Goal: Information Seeking & Learning: Check status

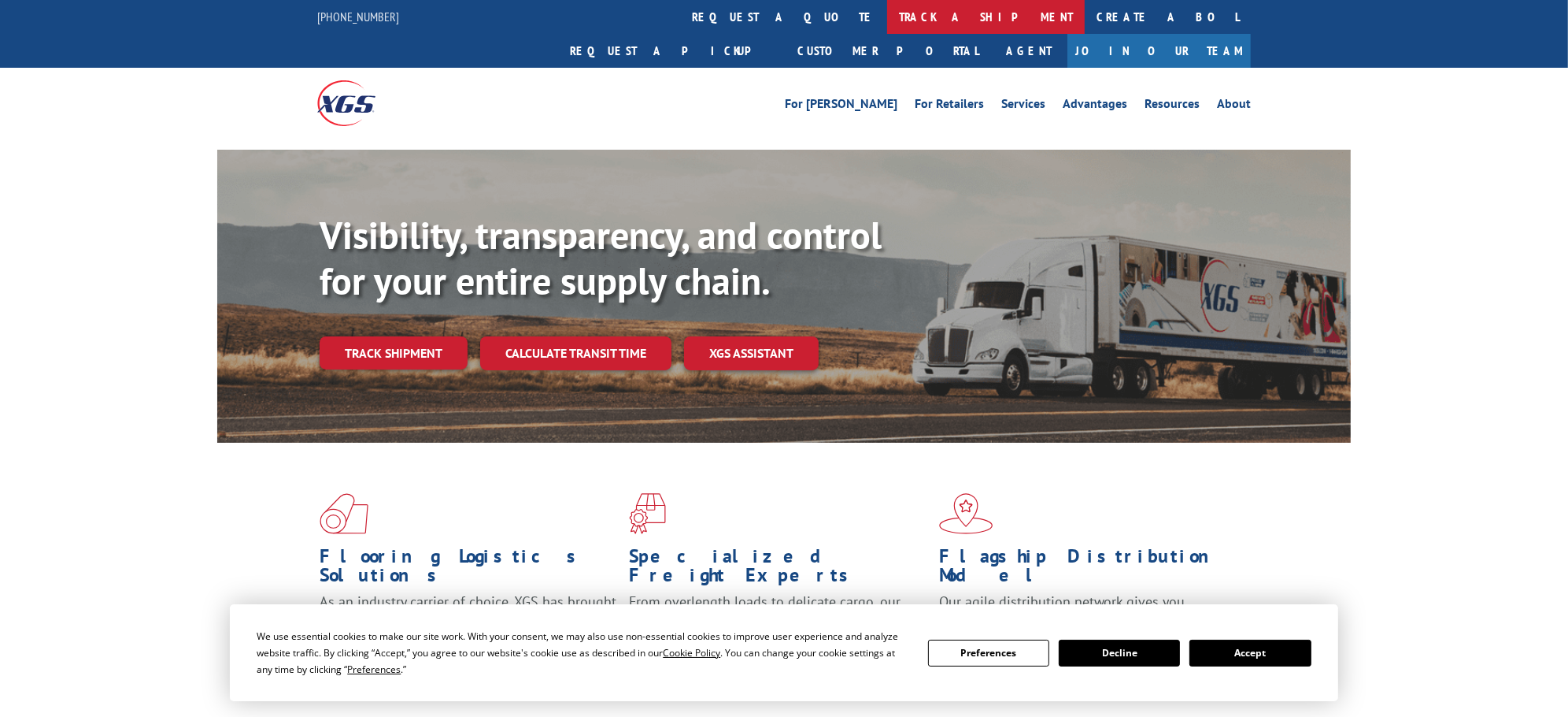
click at [887, 8] on link "track a shipment" at bounding box center [985, 17] width 197 height 34
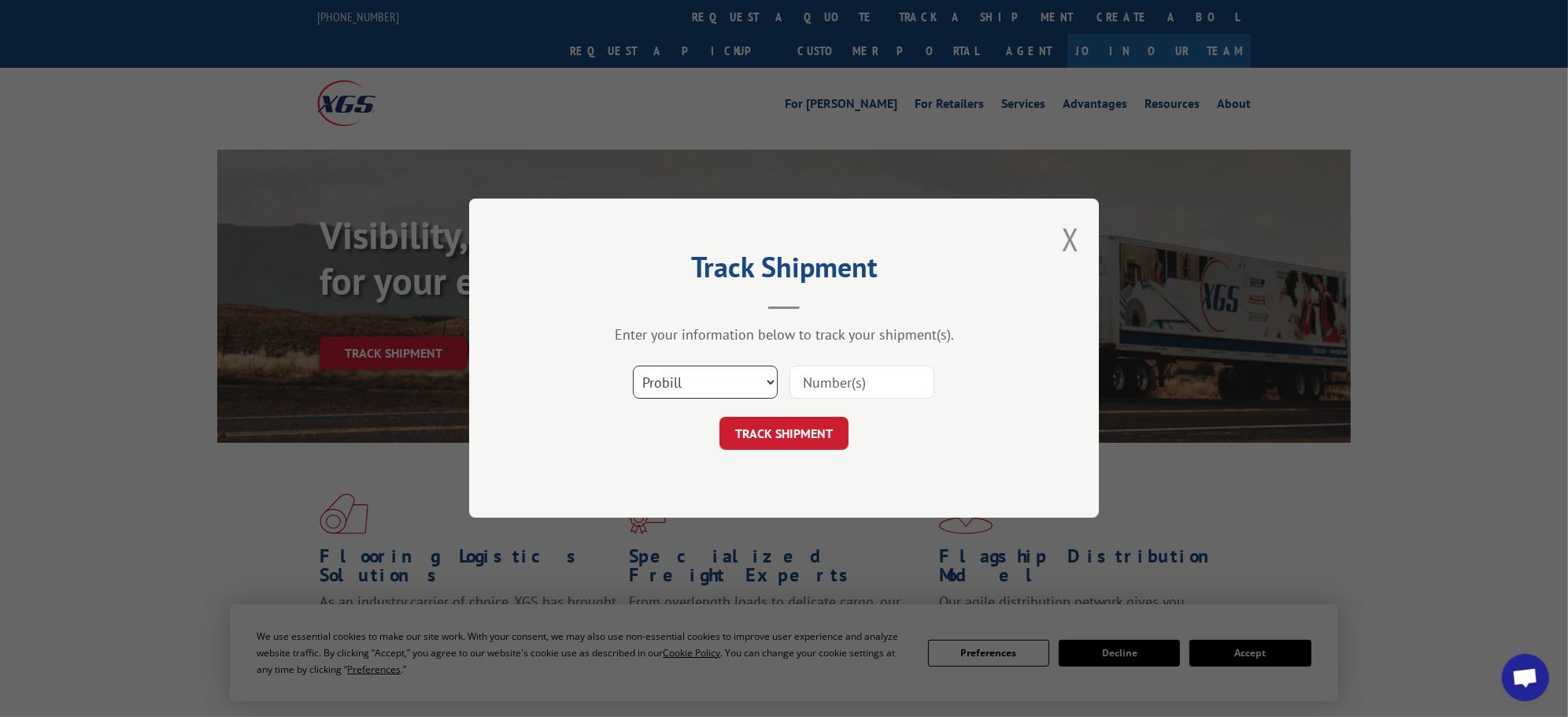
click at [728, 382] on select "Select category... Probill BOL PO" at bounding box center [706, 382] width 145 height 33
select select "po"
click at [633, 366] on select "Select category... Probill BOL PO" at bounding box center [706, 382] width 145 height 33
click at [819, 375] on input at bounding box center [862, 382] width 145 height 33
paste input "14530310"
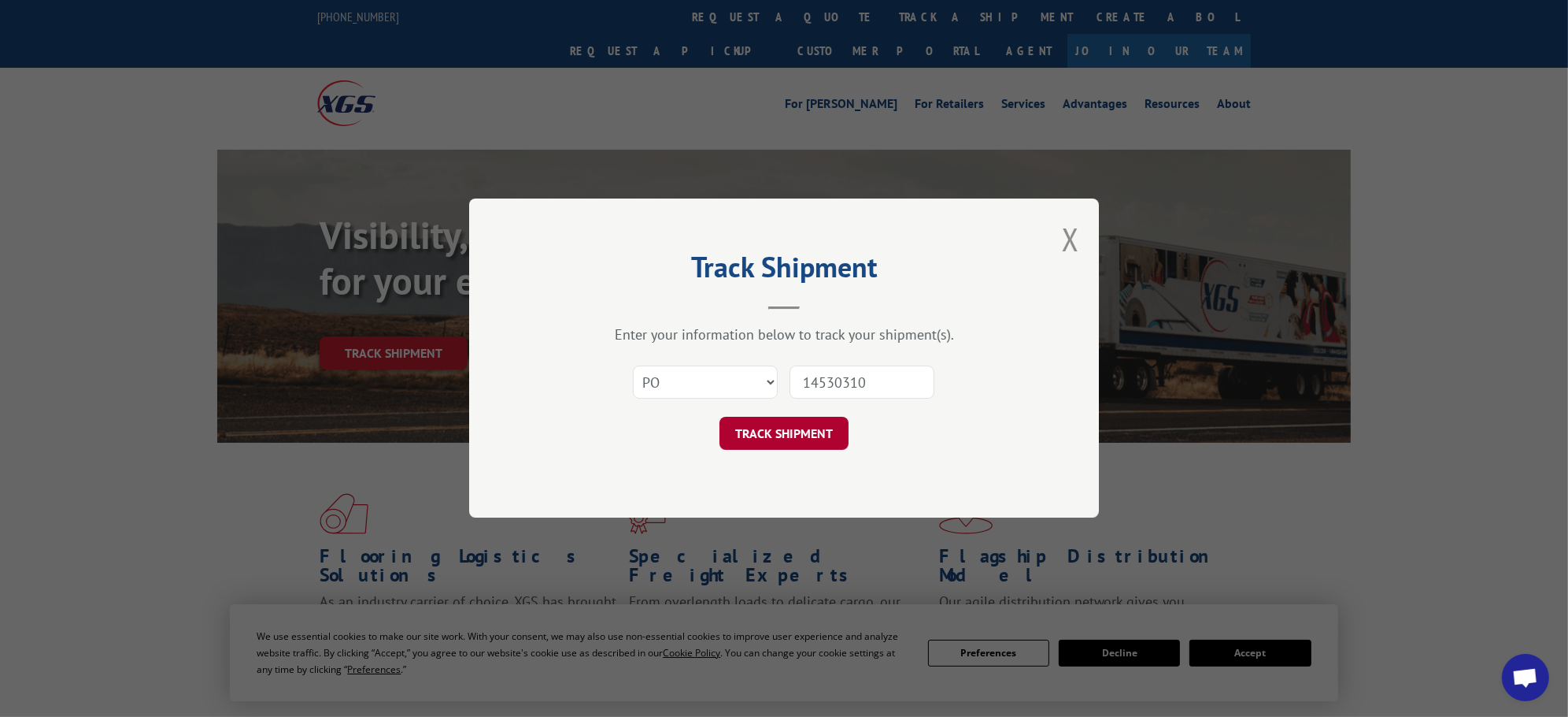
type input "14530310"
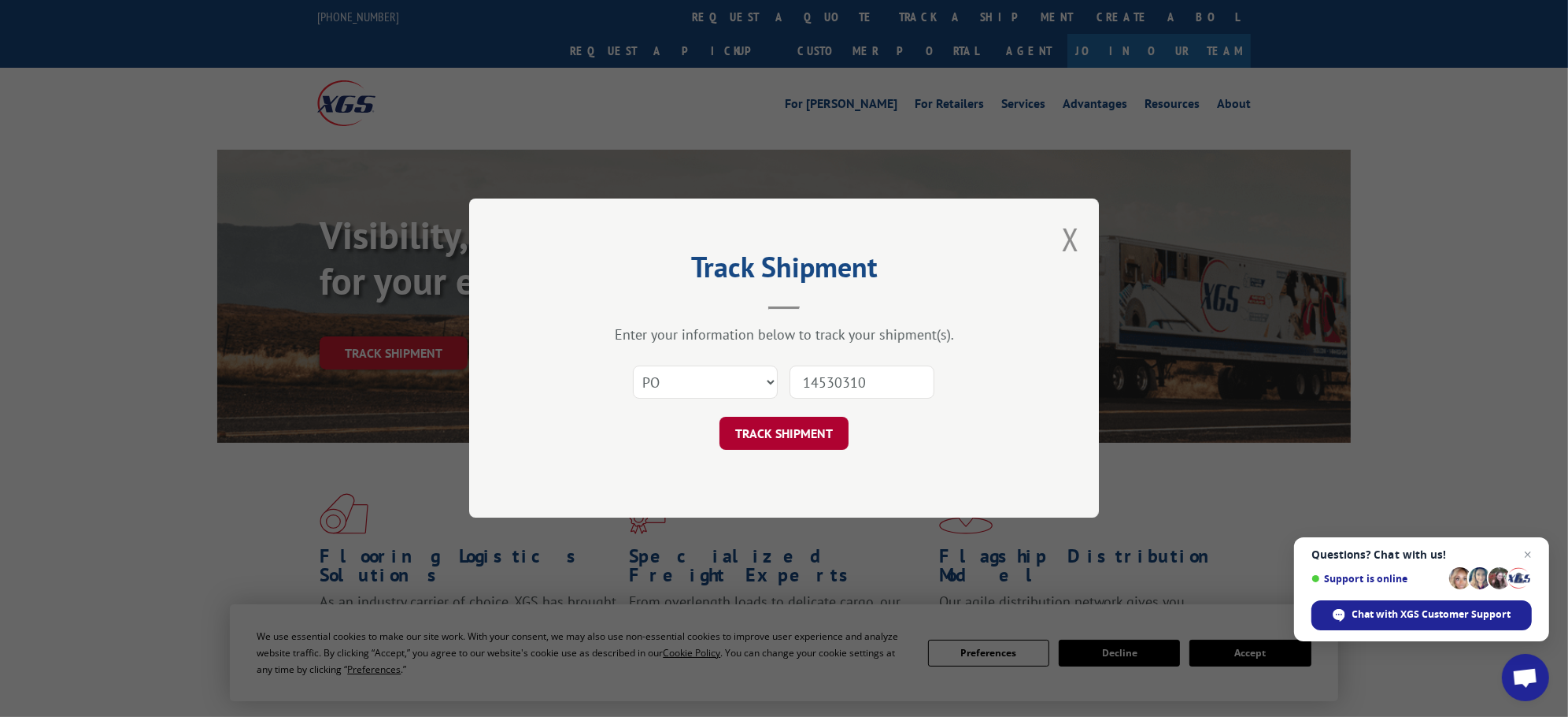
click at [813, 435] on button "TRACK SHIPMENT" at bounding box center [783, 434] width 129 height 33
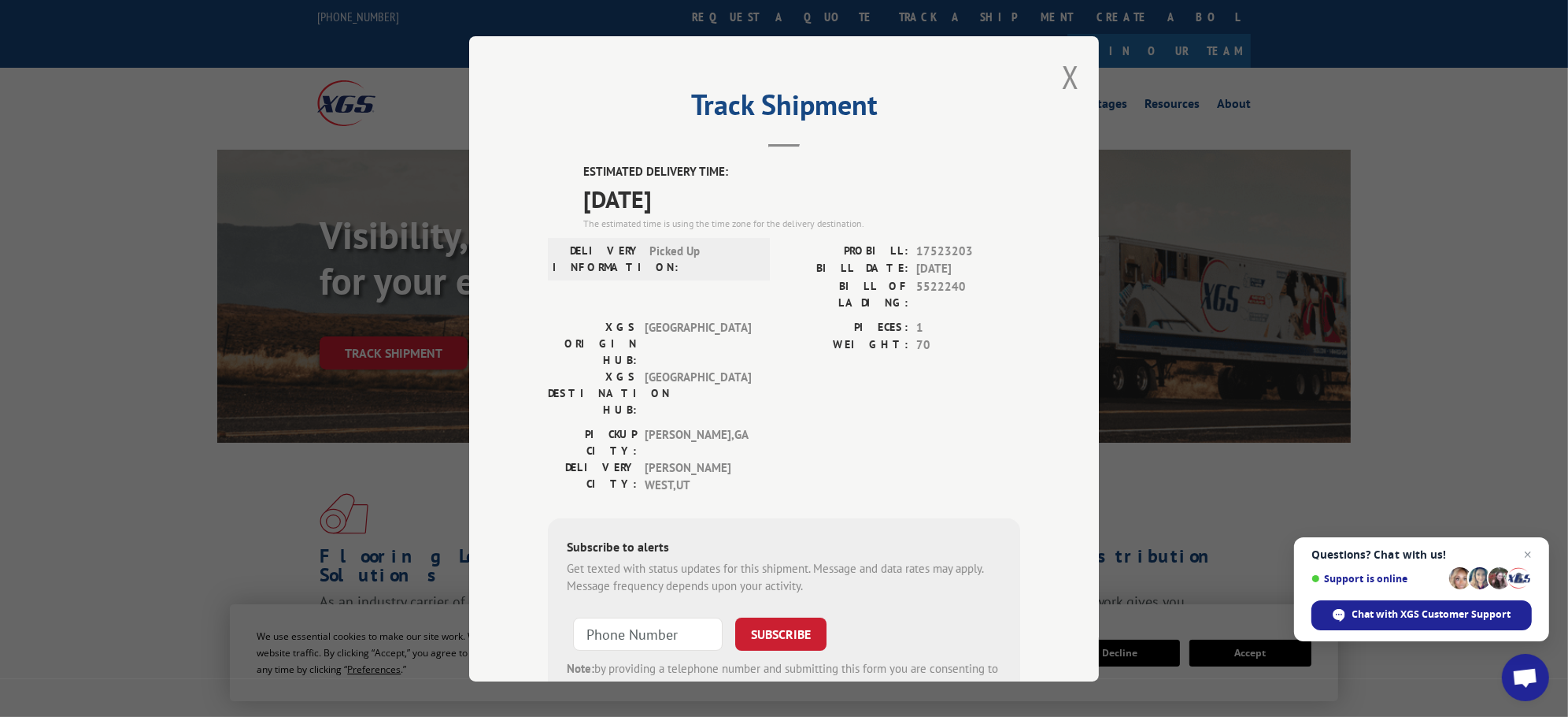
click at [932, 287] on span "5522240" at bounding box center [968, 294] width 104 height 33
copy span "5522240"
